Goal: Task Accomplishment & Management: Use online tool/utility

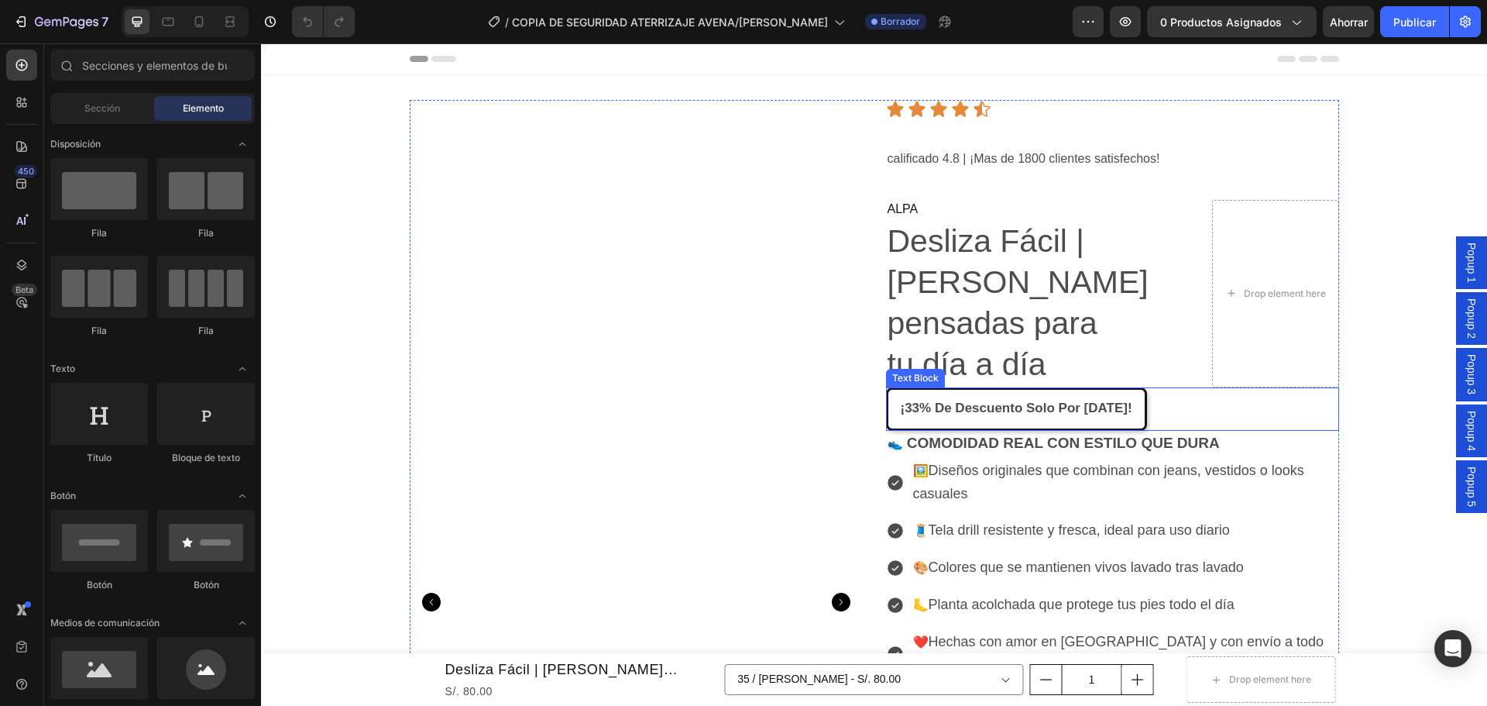
scroll to position [77, 0]
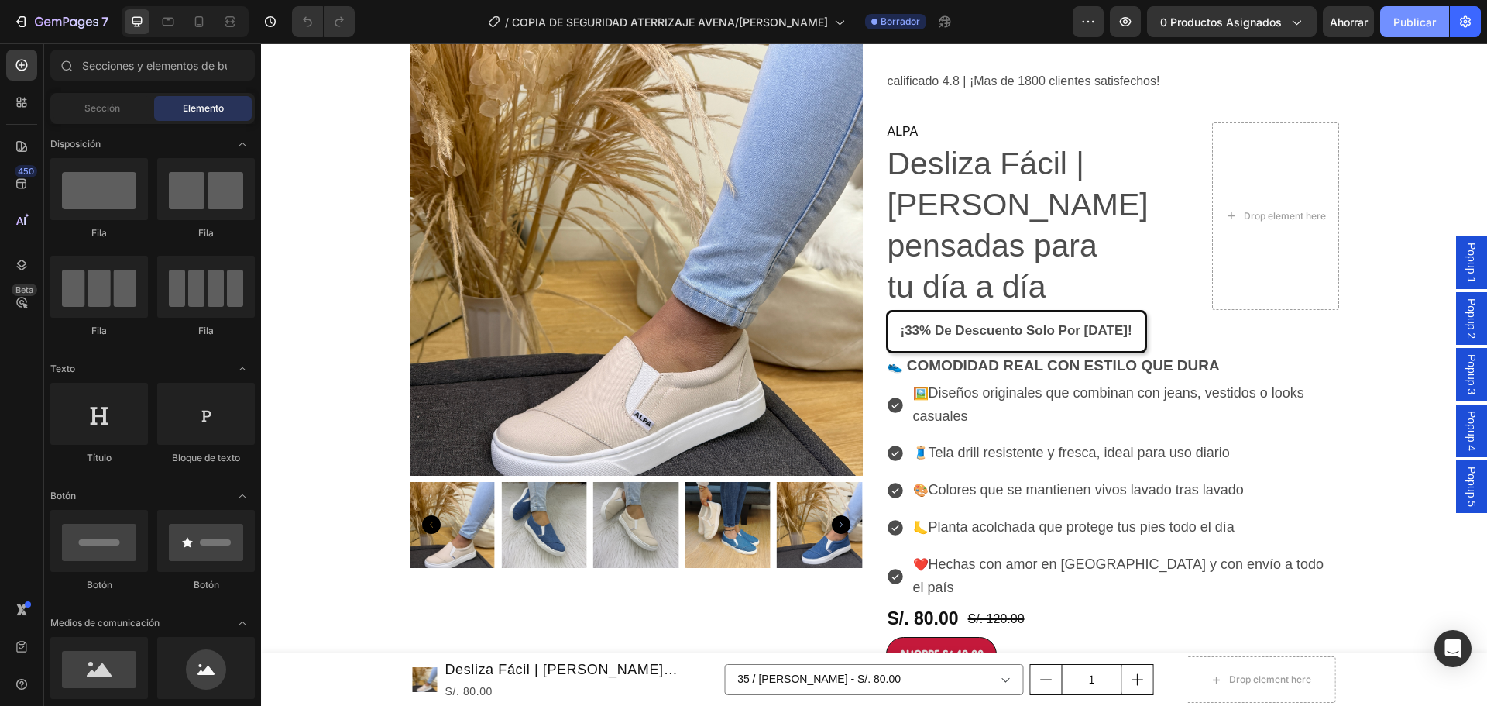
click at [1403, 21] on font "Publicar" at bounding box center [1415, 21] width 43 height 13
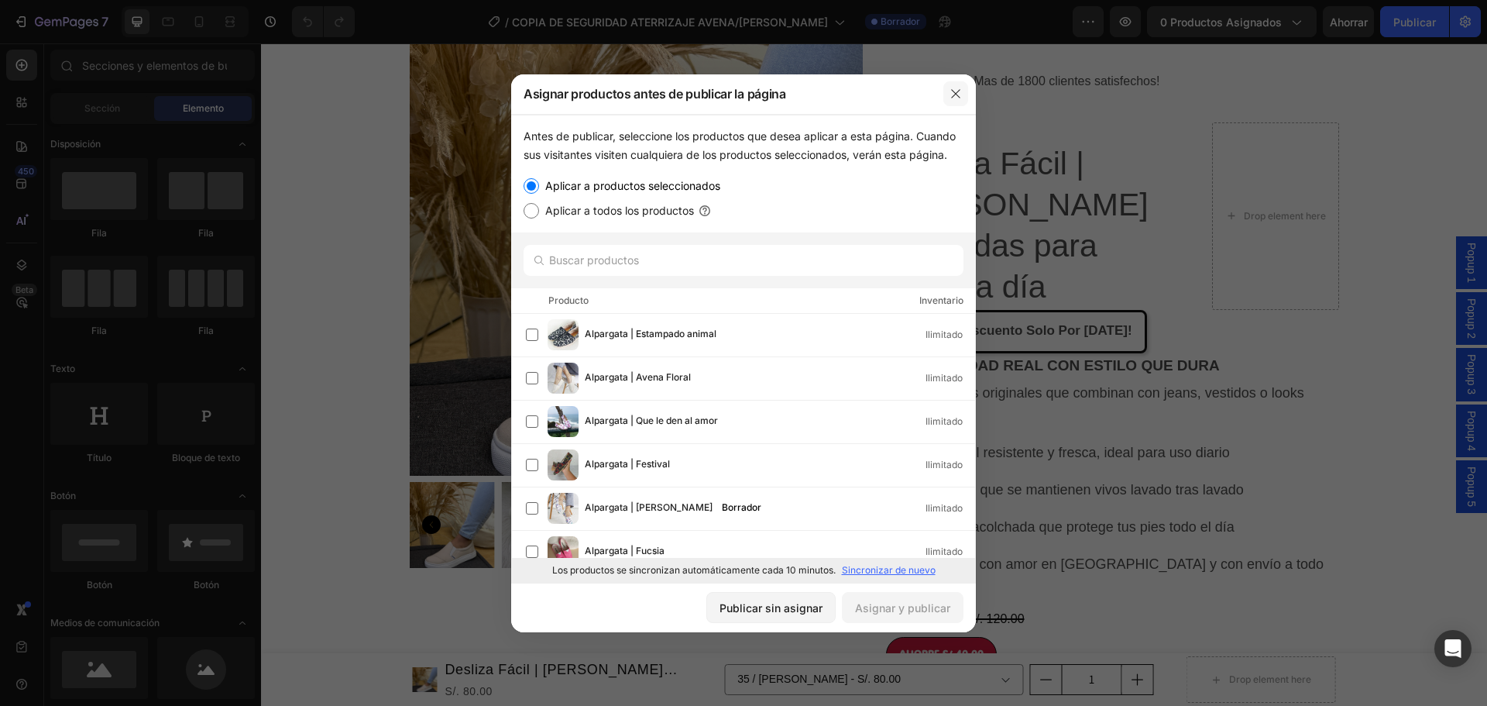
click at [951, 90] on icon "button" at bounding box center [956, 94] width 12 height 12
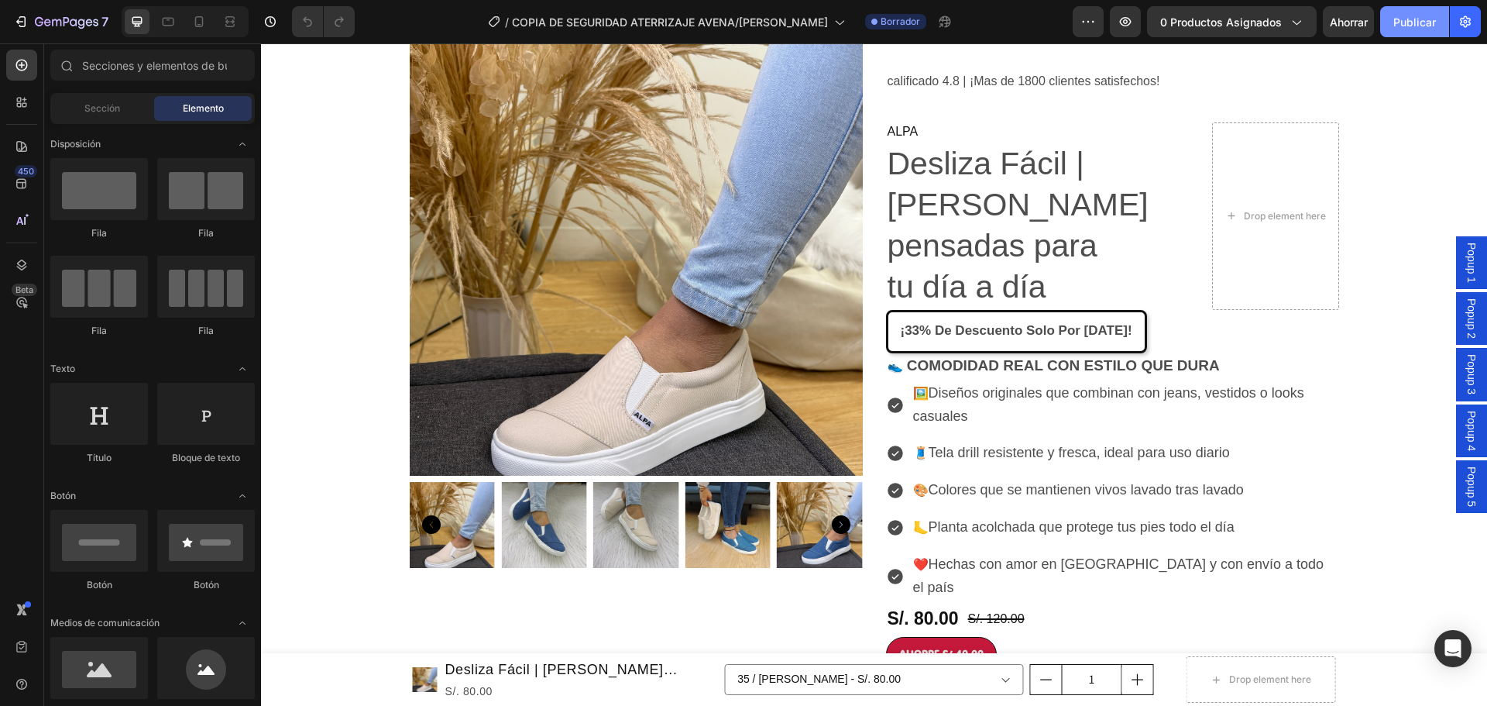
click at [1404, 25] on font "Publicar" at bounding box center [1415, 21] width 43 height 13
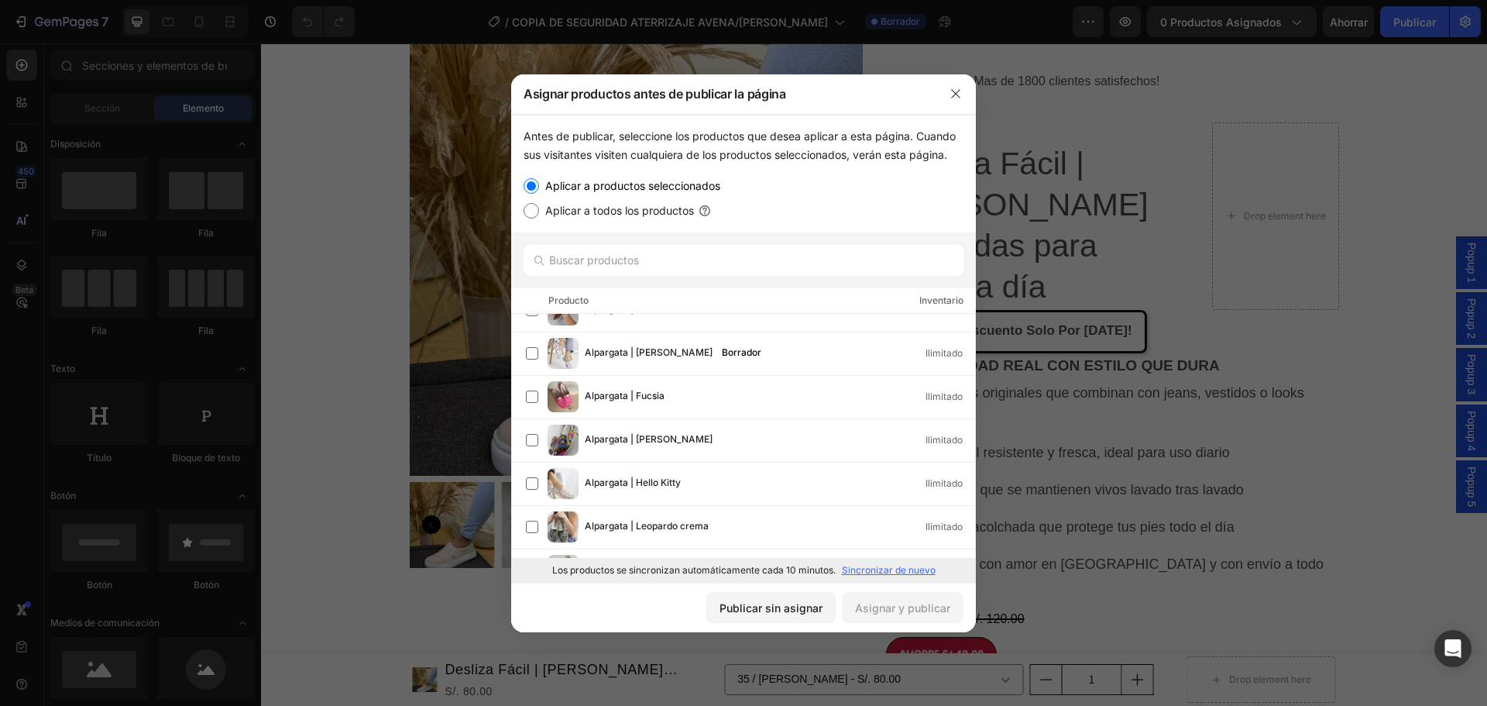
scroll to position [0, 0]
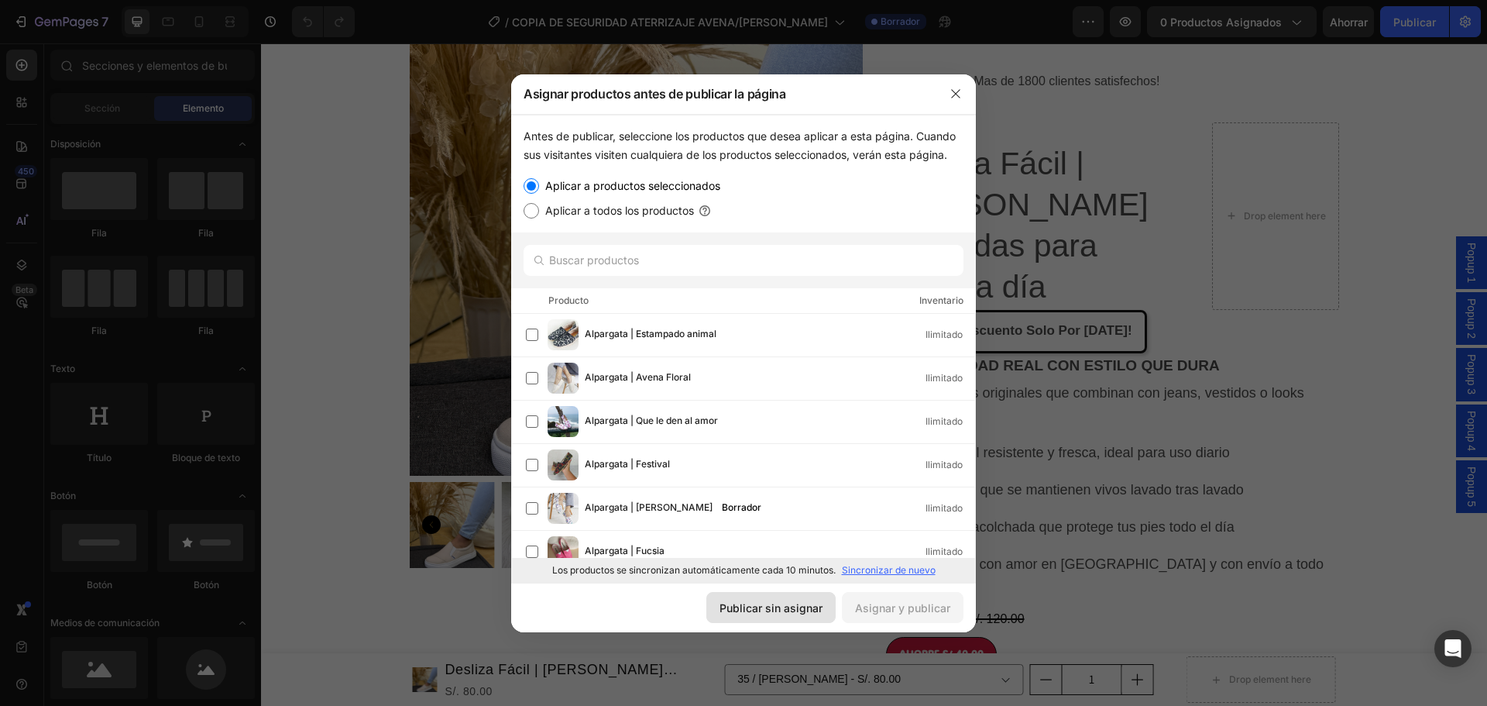
drag, startPoint x: 791, startPoint y: 610, endPoint x: 529, endPoint y: 563, distance: 265.9
click at [791, 610] on font "Publicar sin asignar" at bounding box center [771, 607] width 103 height 13
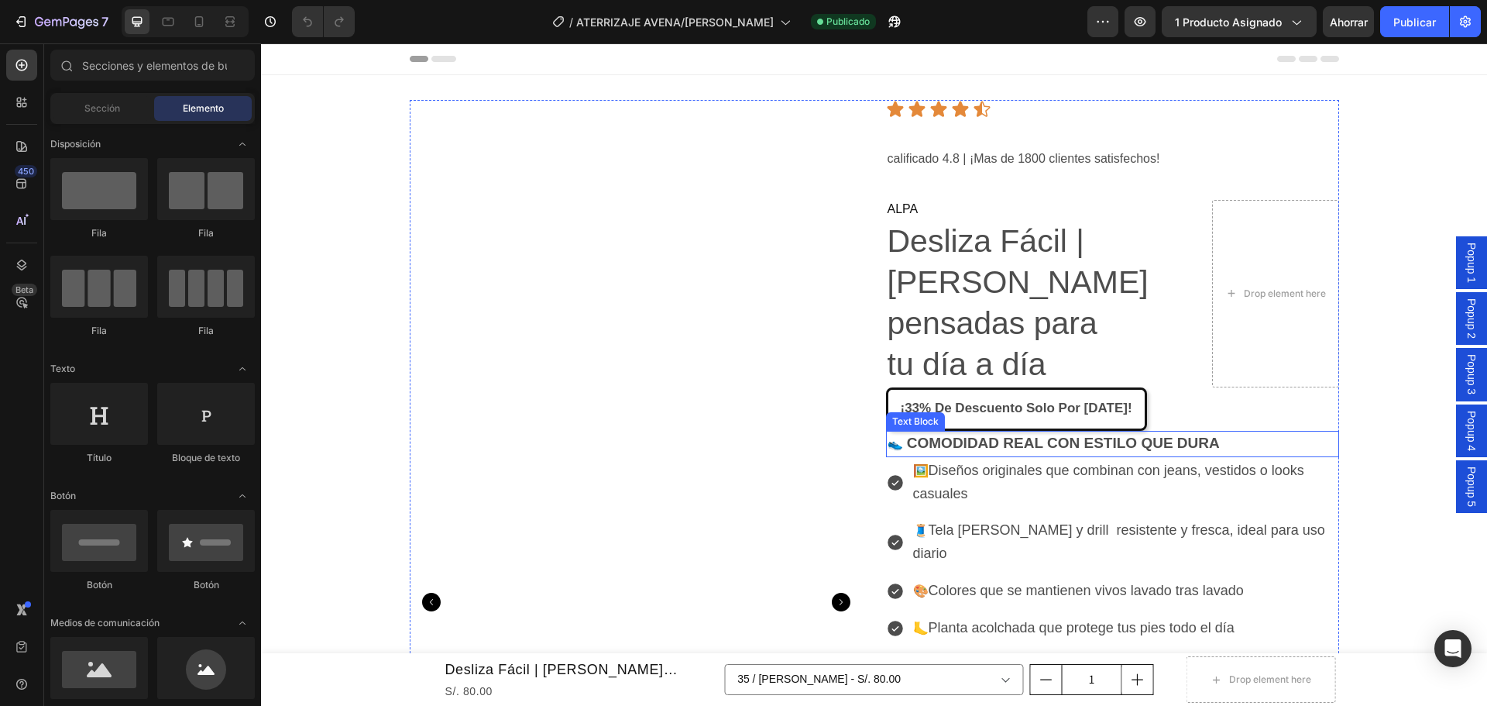
scroll to position [77, 0]
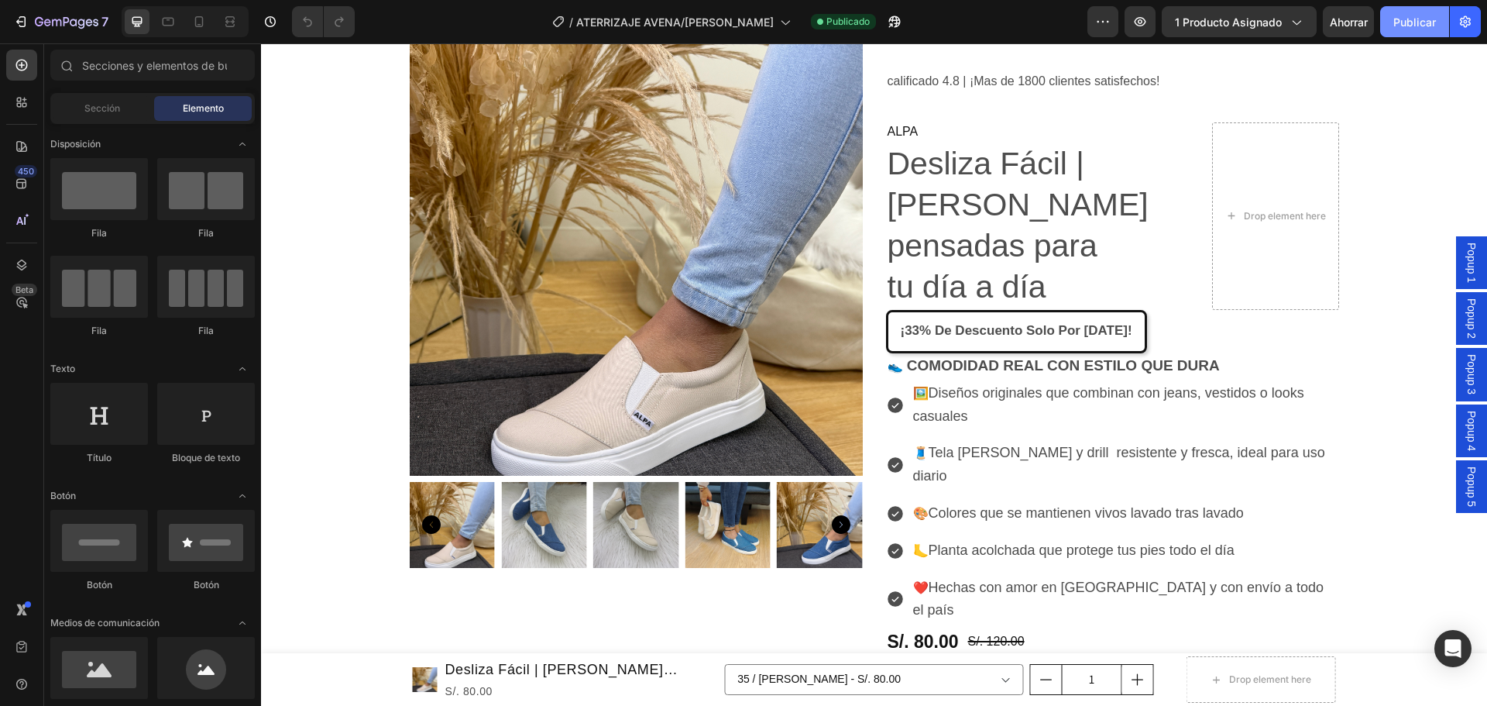
click at [1398, 28] on font "Publicar" at bounding box center [1415, 21] width 43 height 13
click at [1409, 26] on font "Publicar" at bounding box center [1415, 21] width 43 height 13
click at [1144, 445] on span "Tela jean Denim y drill resistente y fresca, ideal para uso diario" at bounding box center [1119, 464] width 412 height 39
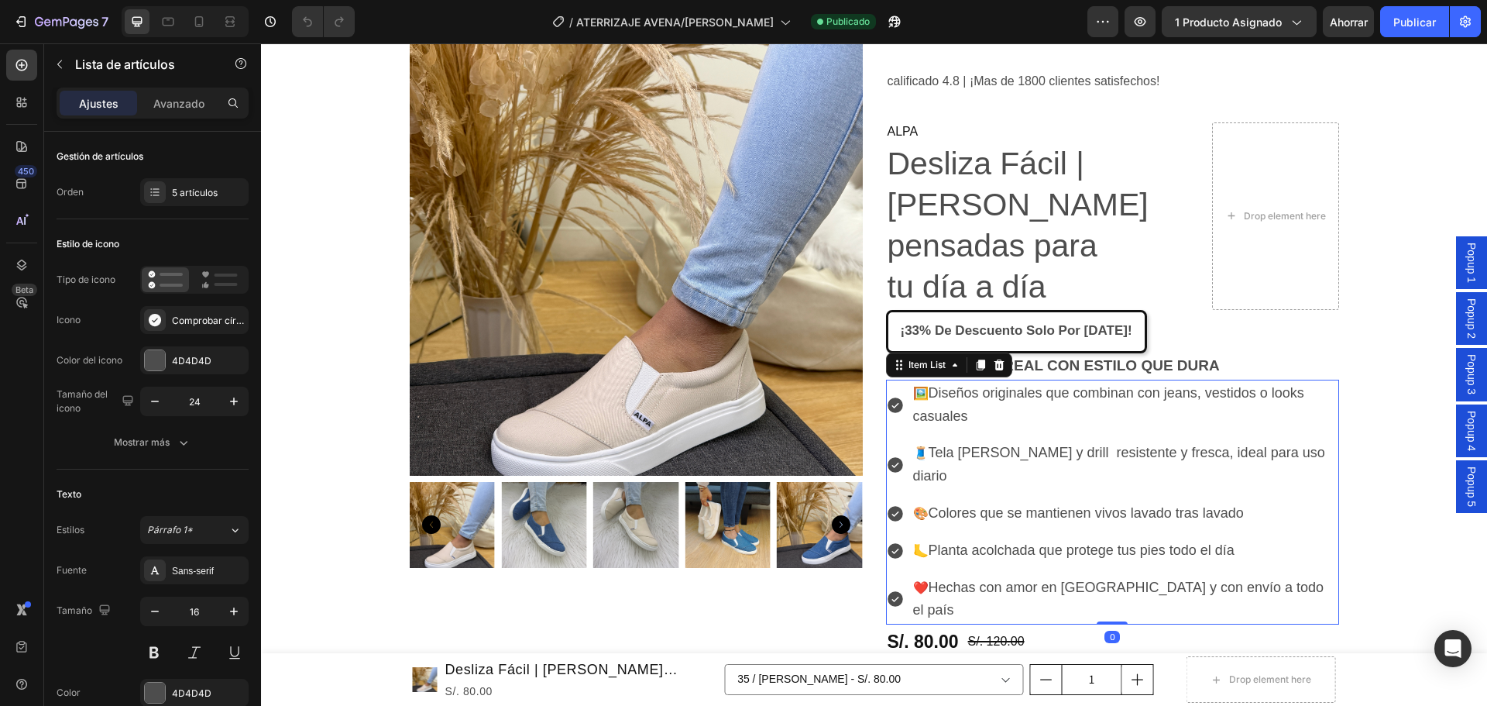
click at [1143, 445] on span "Tela jean Denim y drill resistente y fresca, ideal para uso diario" at bounding box center [1119, 464] width 412 height 39
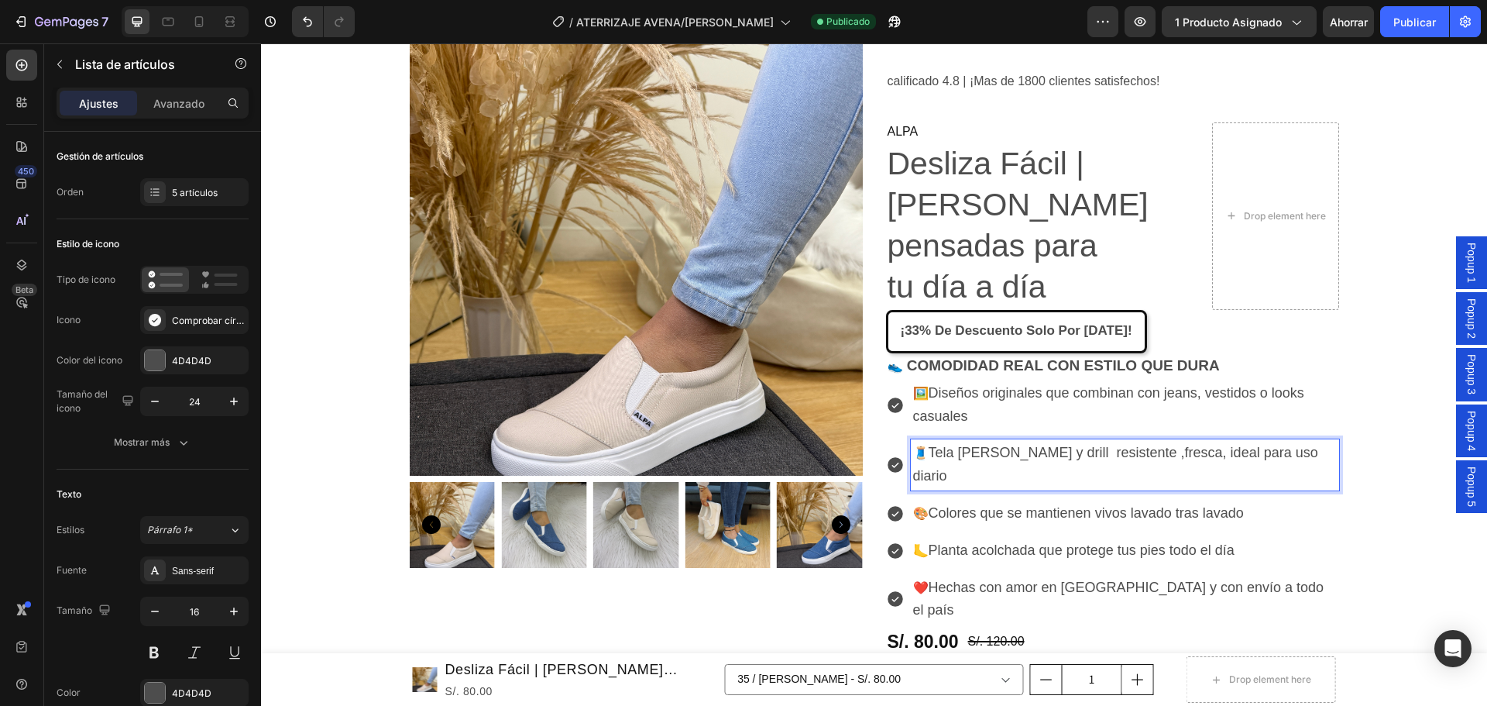
click at [1181, 445] on span "Tela jean Denim y drill resistente ,fresca, ideal para uso diario" at bounding box center [1115, 464] width 405 height 39
click at [1394, 19] on button "Publicar" at bounding box center [1414, 21] width 69 height 31
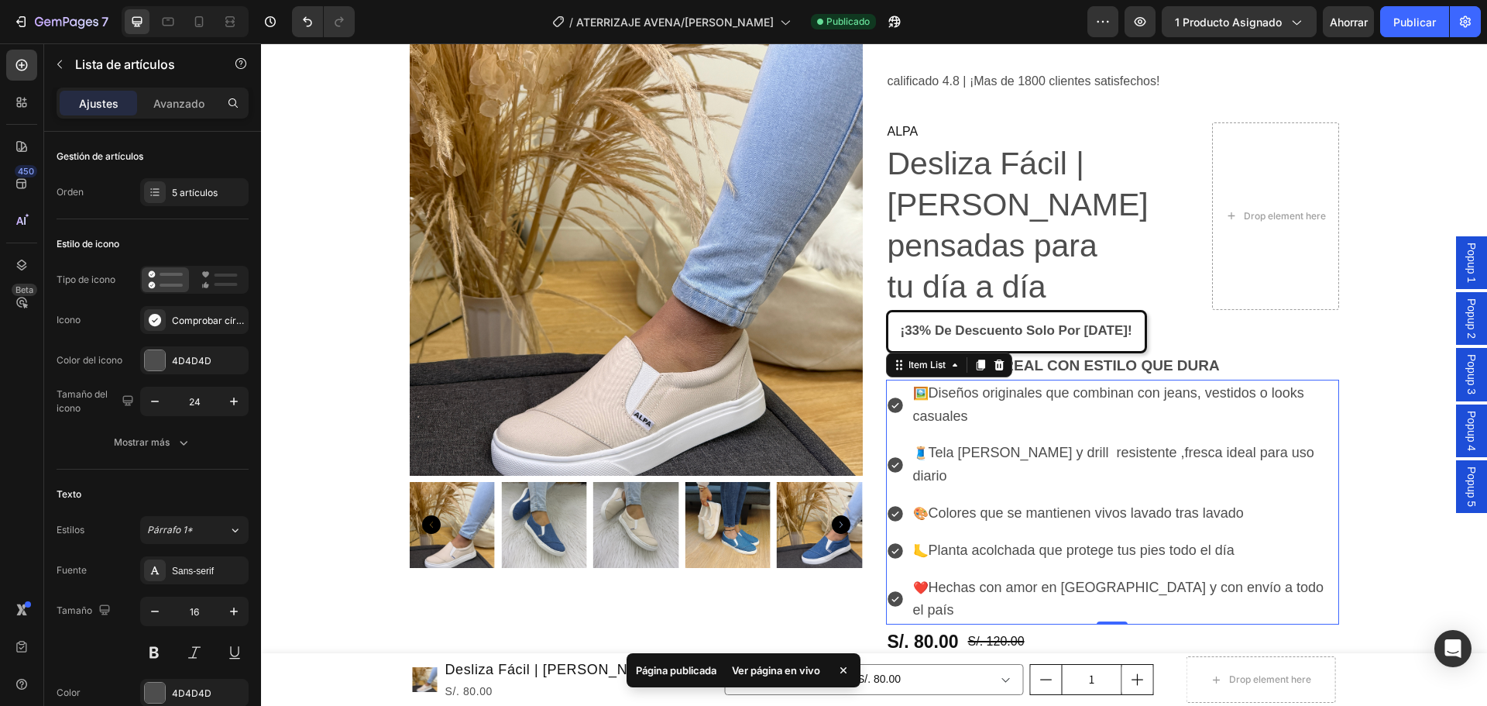
click at [765, 675] on font "Ver página en vivo" at bounding box center [776, 670] width 88 height 12
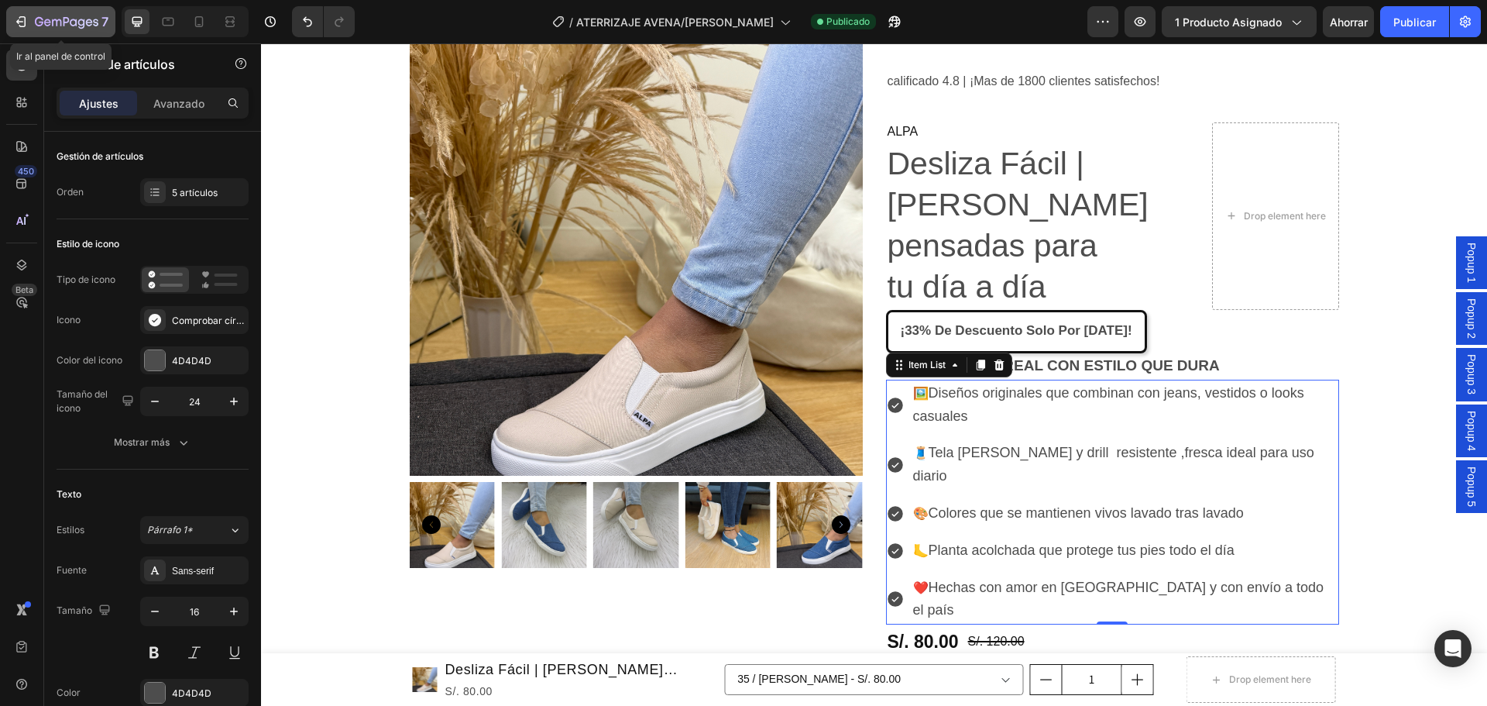
click at [76, 22] on icon "button" at bounding box center [73, 22] width 7 height 7
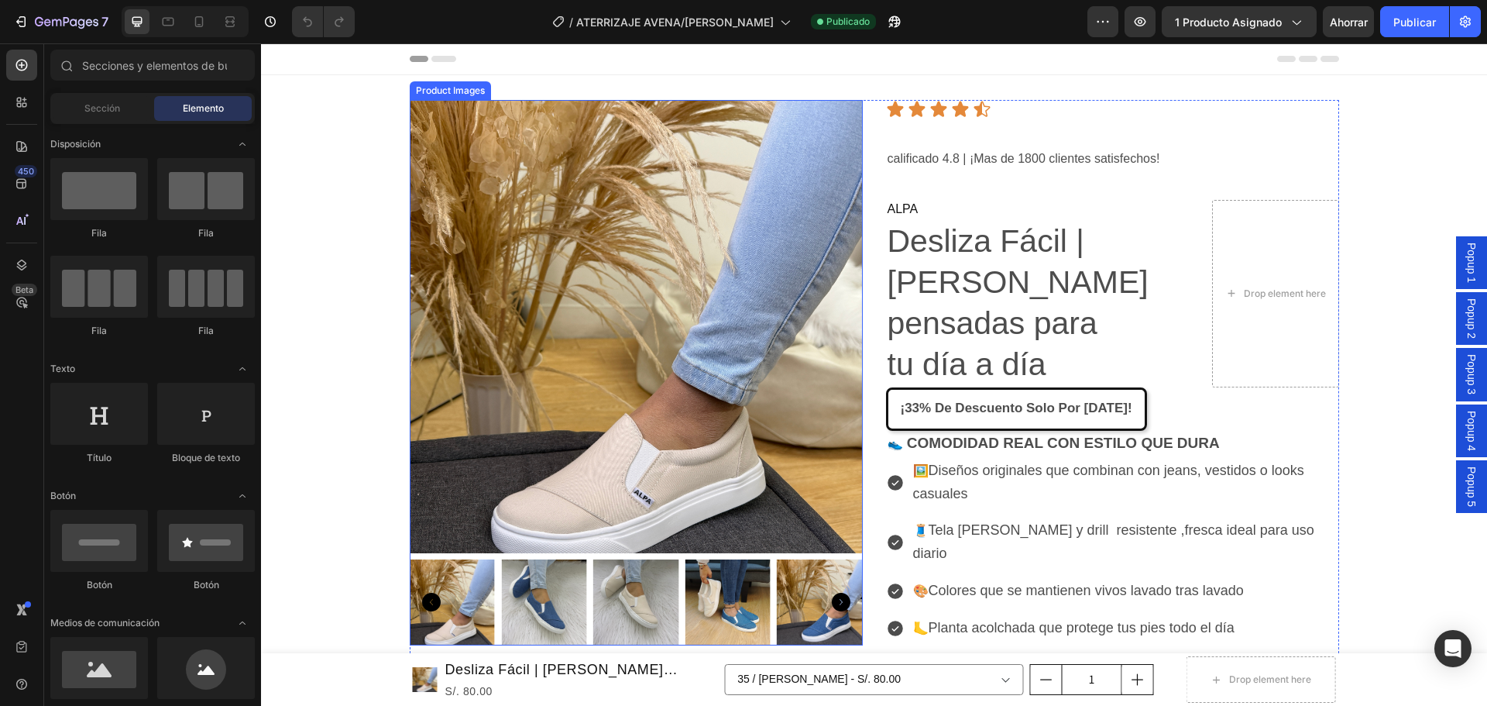
drag, startPoint x: 424, startPoint y: 600, endPoint x: 815, endPoint y: 589, distance: 390.5
click at [424, 611] on button "Carousel Back Arrow" at bounding box center [431, 602] width 19 height 19
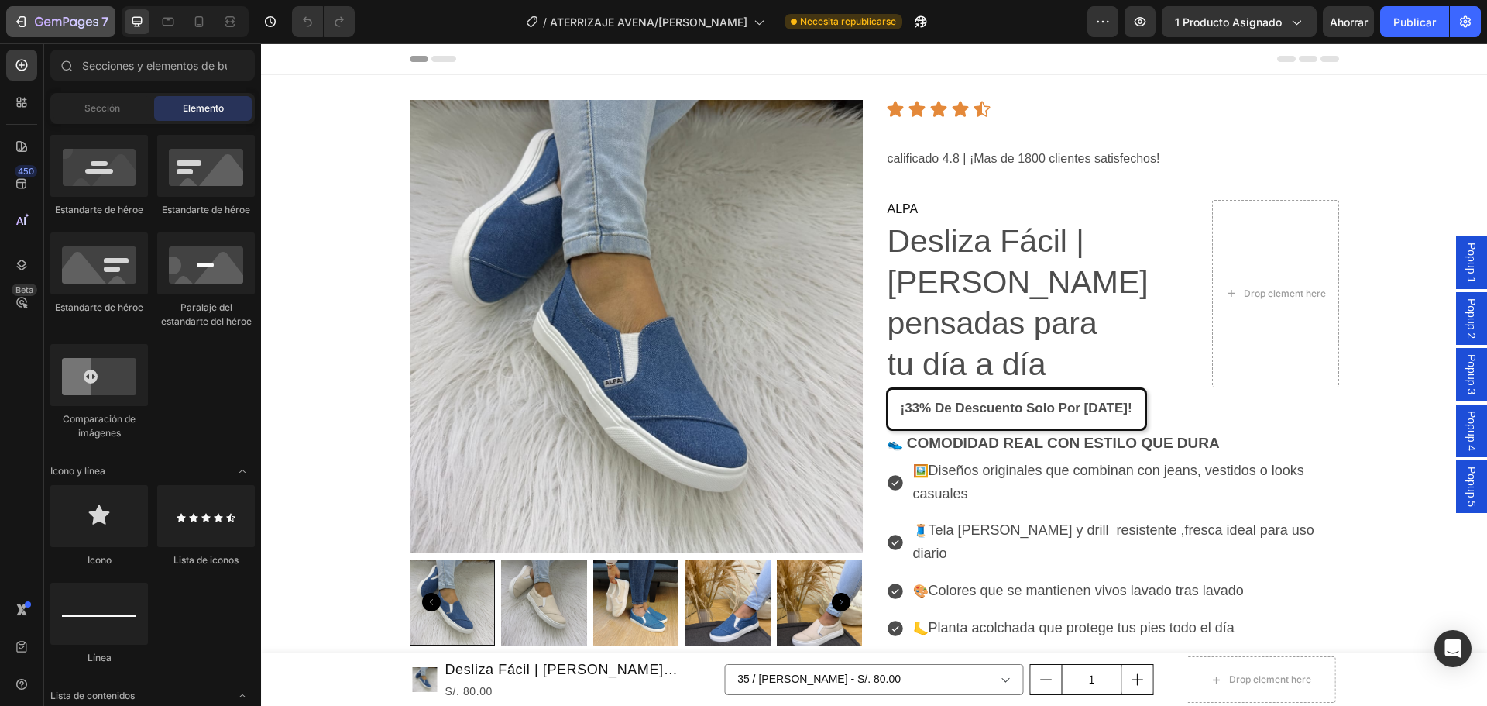
scroll to position [387, 0]
